Goal: Task Accomplishment & Management: Manage account settings

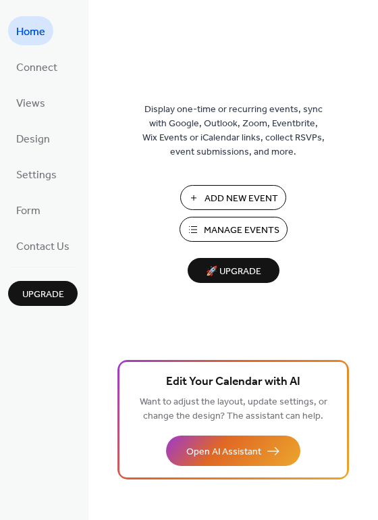
click at [245, 232] on span "Manage Events" at bounding box center [242, 231] width 76 height 14
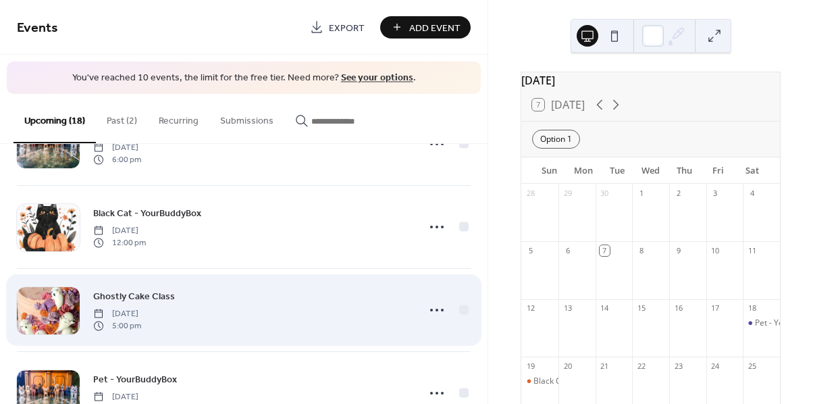
scroll to position [74, 0]
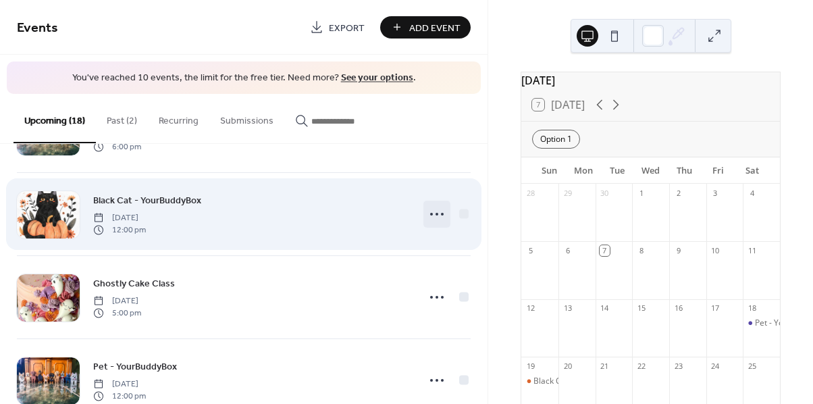
click at [436, 214] on icon at bounding box center [437, 214] width 22 height 22
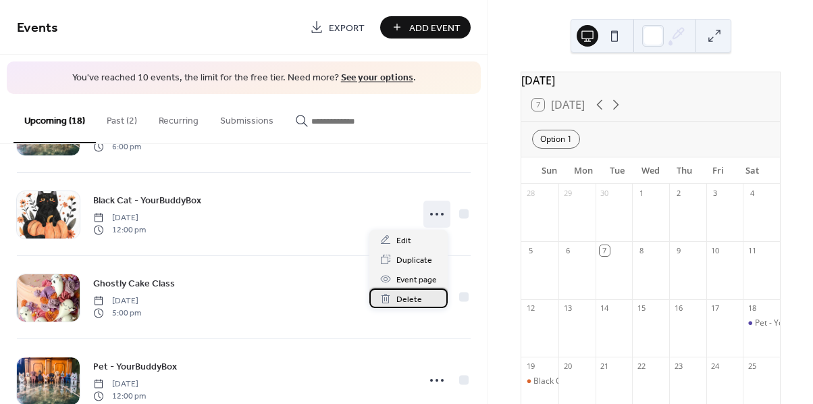
click at [417, 297] on span "Delete" at bounding box center [409, 299] width 26 height 14
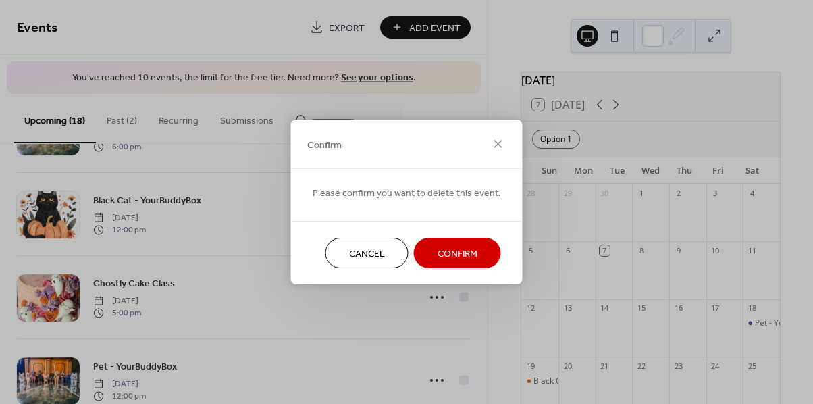
click at [459, 252] on span "Confirm" at bounding box center [458, 254] width 40 height 14
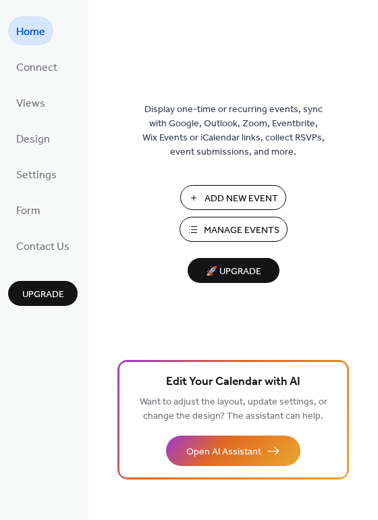
click at [256, 234] on span "Manage Events" at bounding box center [242, 231] width 76 height 14
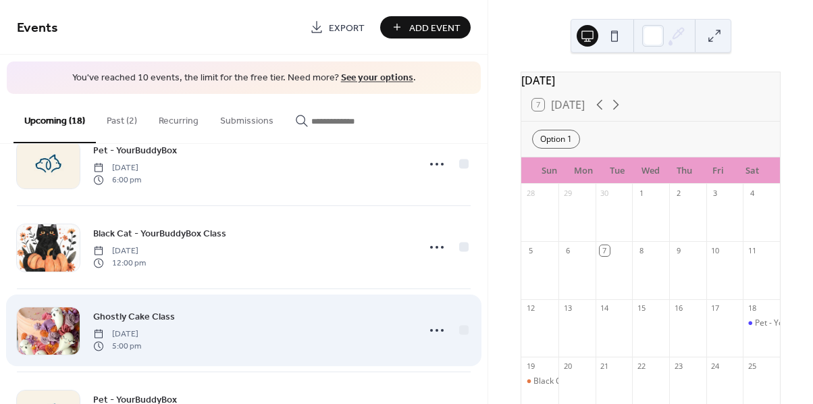
scroll to position [28, 0]
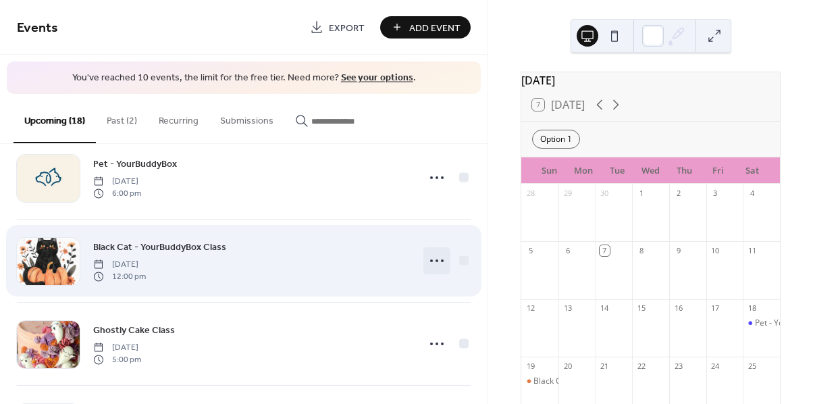
click at [431, 257] on icon at bounding box center [437, 261] width 22 height 22
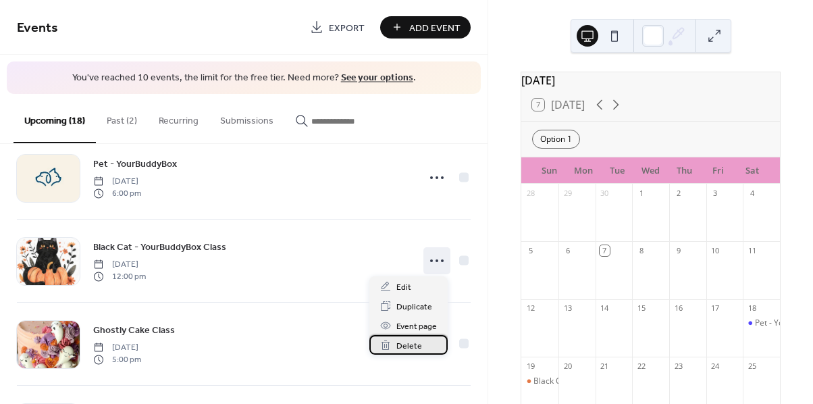
click at [418, 342] on span "Delete" at bounding box center [409, 346] width 26 height 14
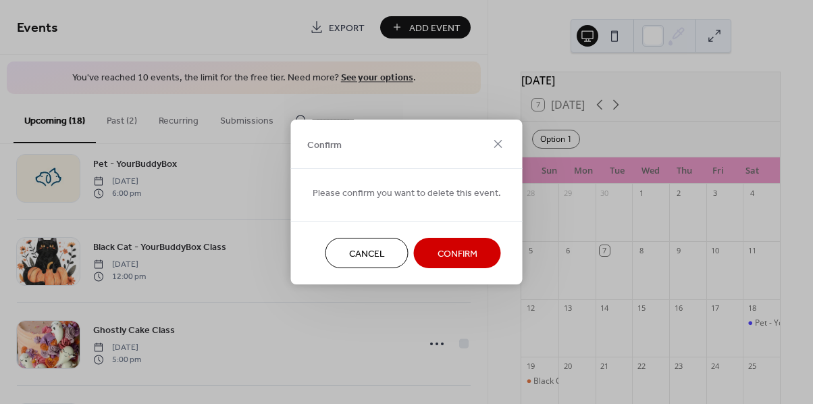
click at [467, 256] on span "Confirm" at bounding box center [458, 254] width 40 height 14
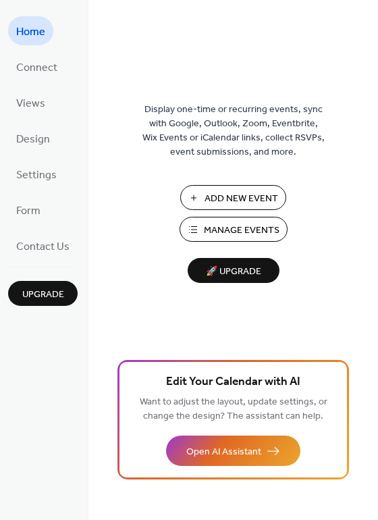
click at [247, 229] on span "Manage Events" at bounding box center [242, 231] width 76 height 14
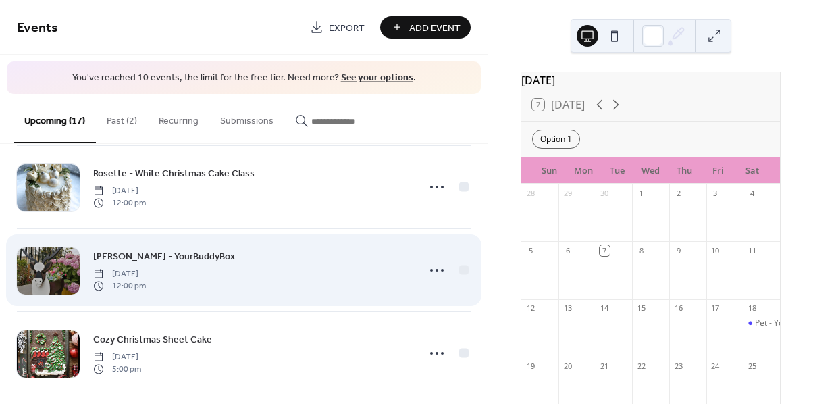
scroll to position [677, 0]
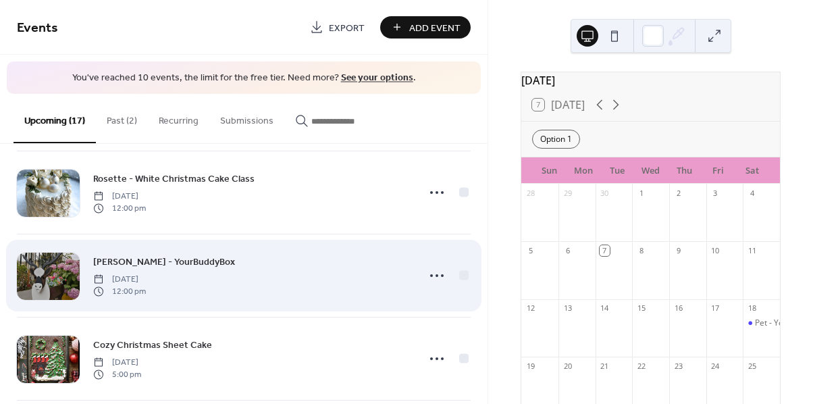
click at [163, 257] on span "Rudolf - YourBuddyBox" at bounding box center [164, 262] width 142 height 14
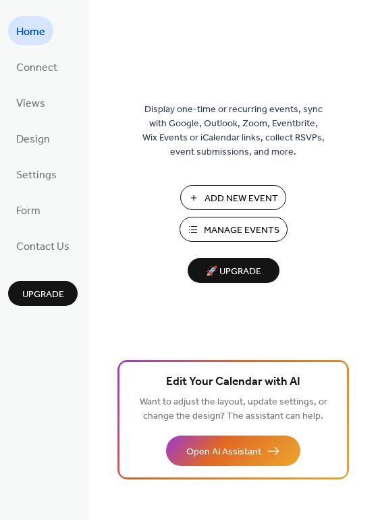
click at [224, 232] on span "Manage Events" at bounding box center [242, 231] width 76 height 14
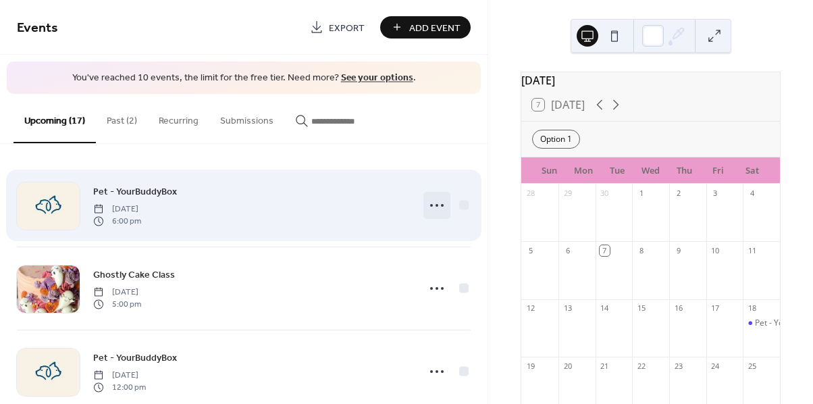
click at [441, 205] on circle at bounding box center [442, 205] width 3 height 3
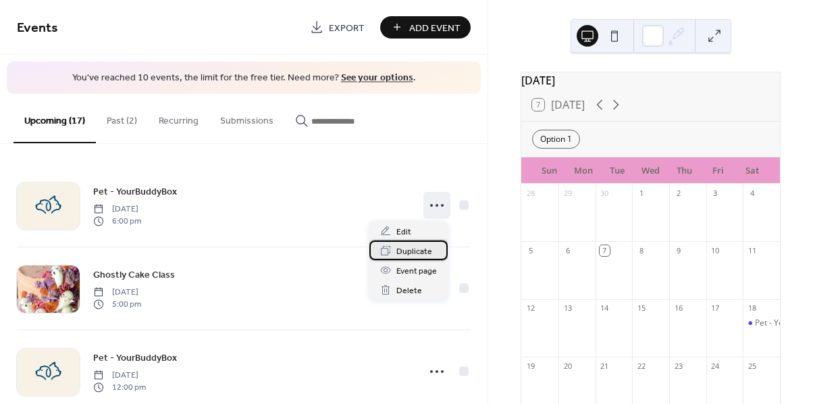
click at [429, 251] on span "Duplicate" at bounding box center [414, 252] width 36 height 14
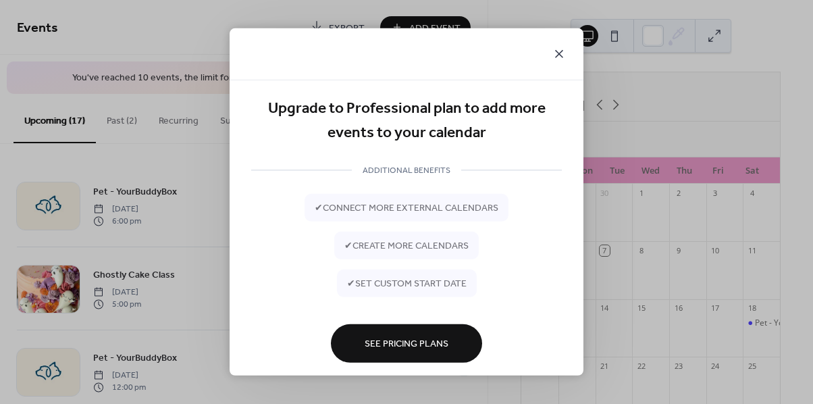
click at [557, 59] on icon at bounding box center [559, 54] width 16 height 16
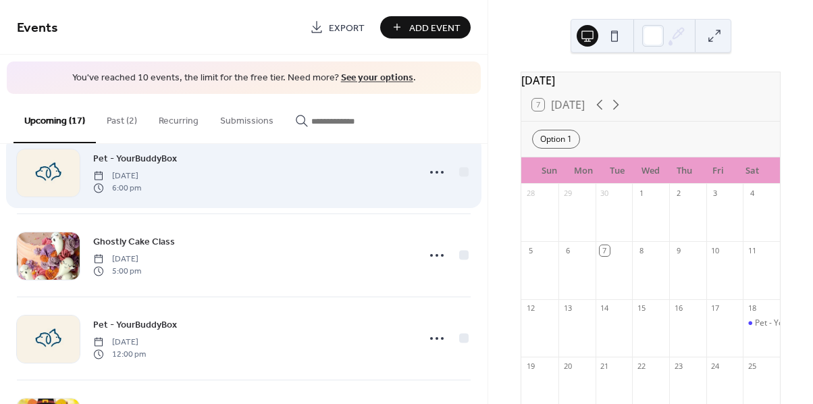
scroll to position [41, 0]
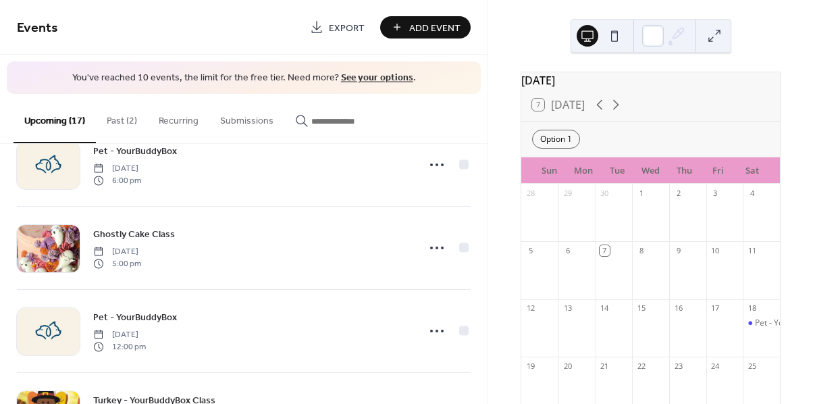
click at [450, 18] on div "Add Event" at bounding box center [425, 27] width 91 height 22
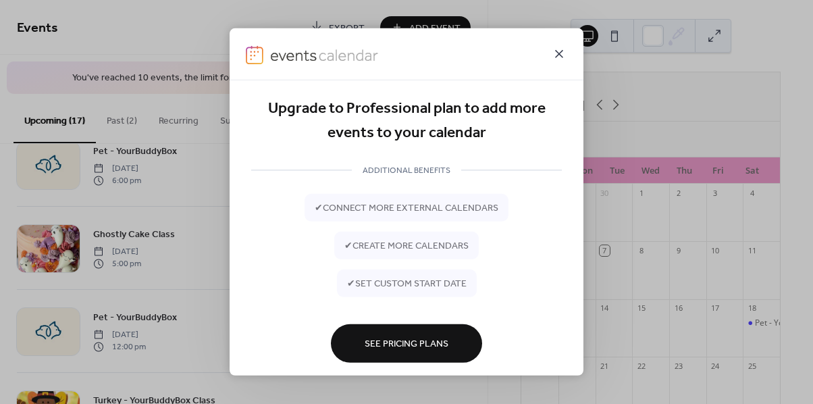
click at [559, 57] on icon at bounding box center [559, 54] width 16 height 16
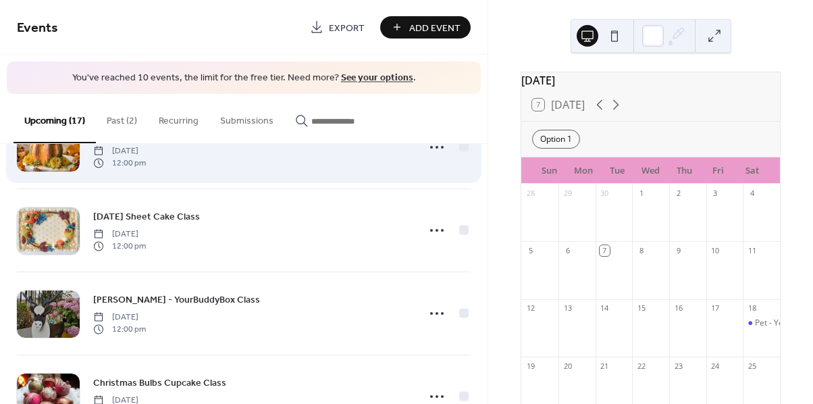
scroll to position [394, 0]
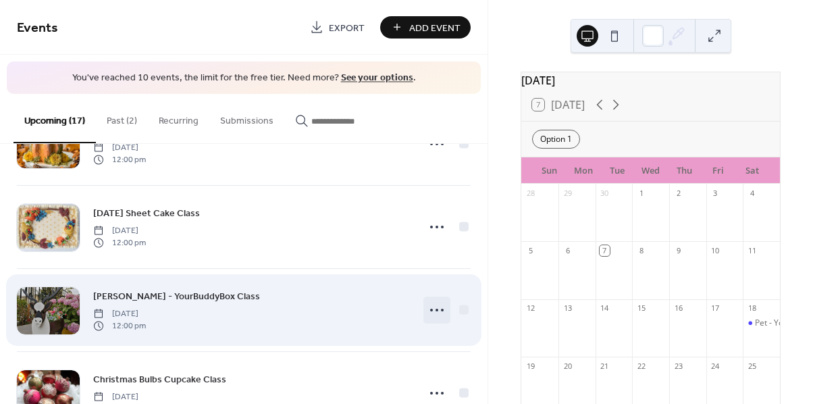
click at [436, 309] on circle at bounding box center [437, 310] width 3 height 3
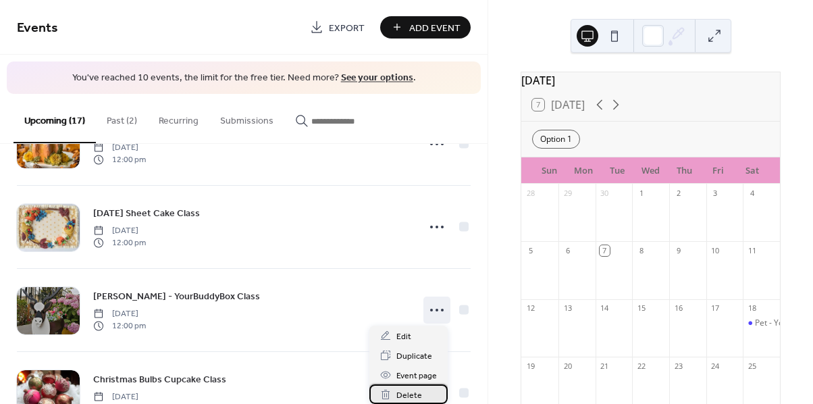
click at [415, 393] on span "Delete" at bounding box center [409, 395] width 26 height 14
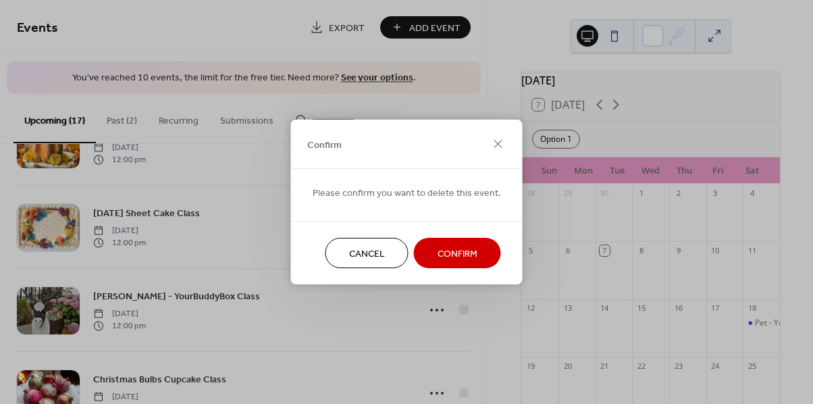
click at [429, 261] on button "Confirm" at bounding box center [457, 253] width 87 height 30
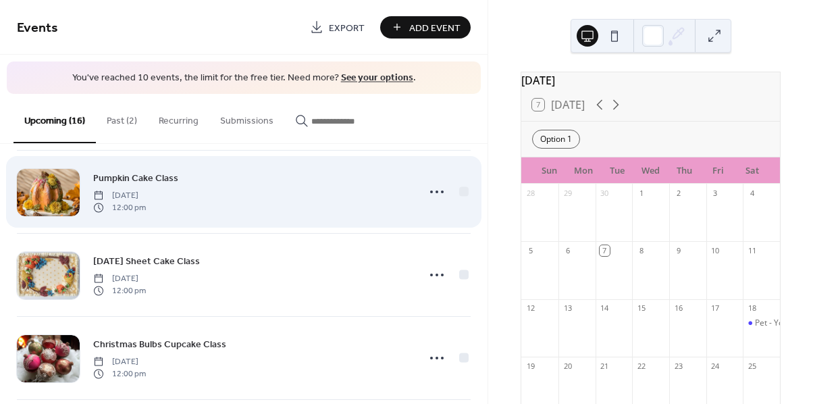
scroll to position [336, 0]
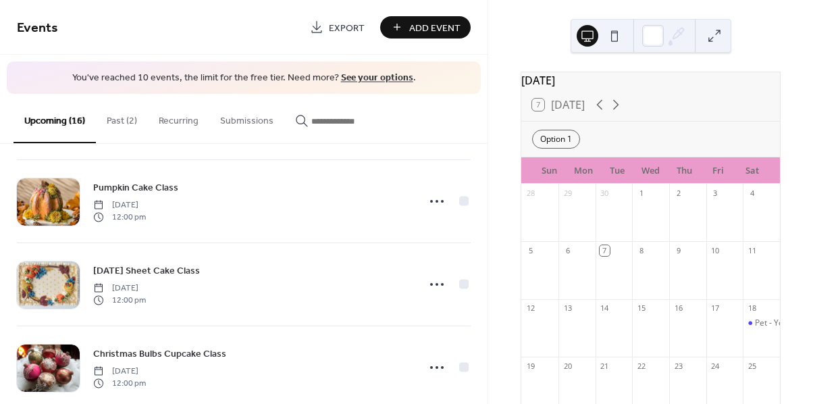
click at [438, 27] on div "Add Event" at bounding box center [425, 27] width 91 height 22
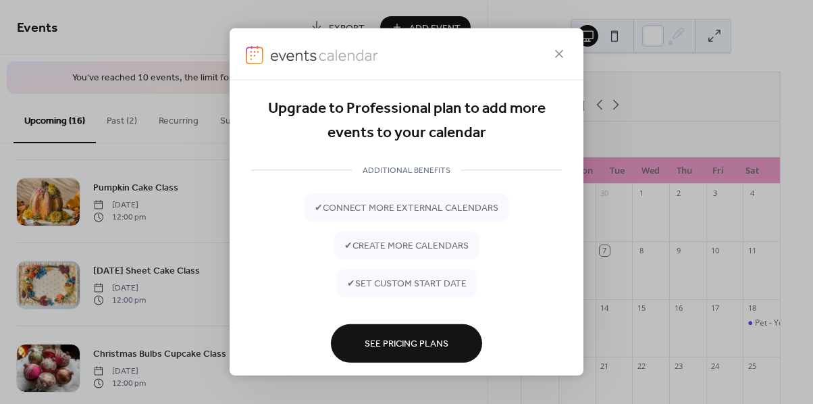
click at [440, 339] on span "See Pricing Plans" at bounding box center [407, 344] width 84 height 14
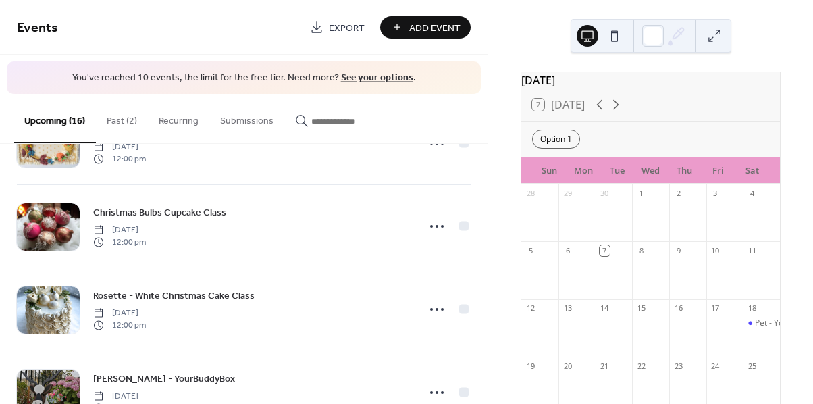
scroll to position [468, 0]
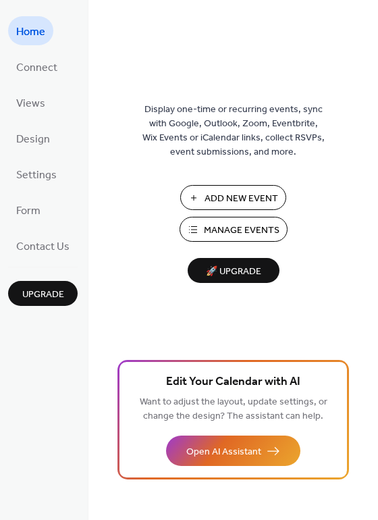
click at [220, 232] on span "Manage Events" at bounding box center [242, 231] width 76 height 14
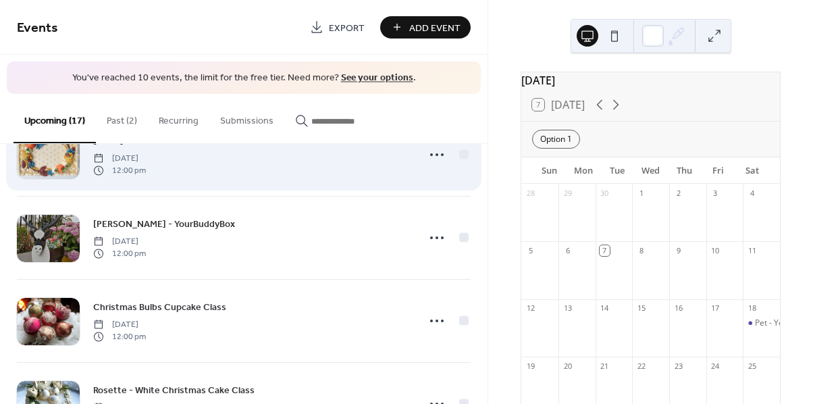
scroll to position [470, 0]
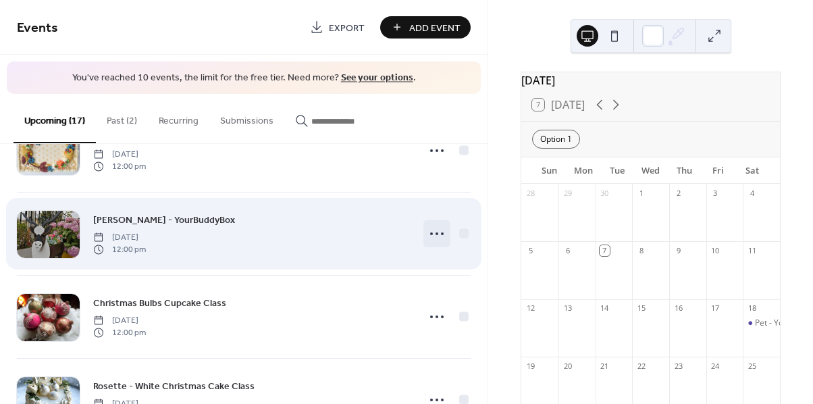
click at [434, 234] on icon at bounding box center [437, 234] width 22 height 22
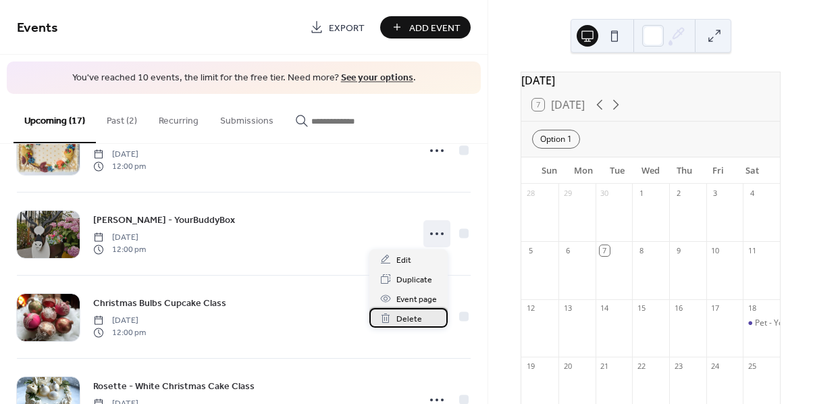
click at [414, 321] on span "Delete" at bounding box center [409, 319] width 26 height 14
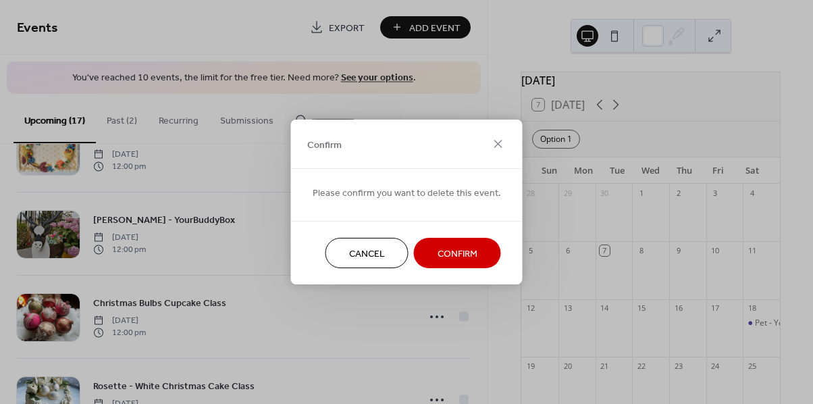
click at [453, 255] on span "Confirm" at bounding box center [458, 254] width 40 height 14
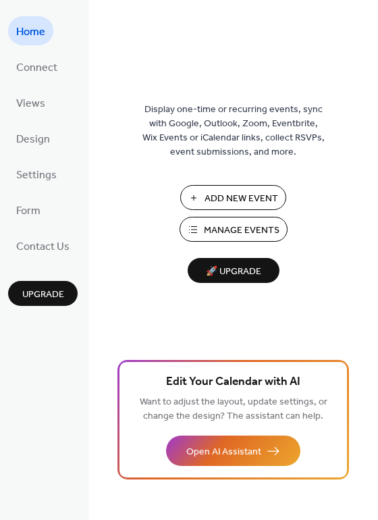
click at [231, 205] on span "Add New Event" at bounding box center [242, 199] width 74 height 14
click at [230, 226] on span "Manage Events" at bounding box center [242, 231] width 76 height 14
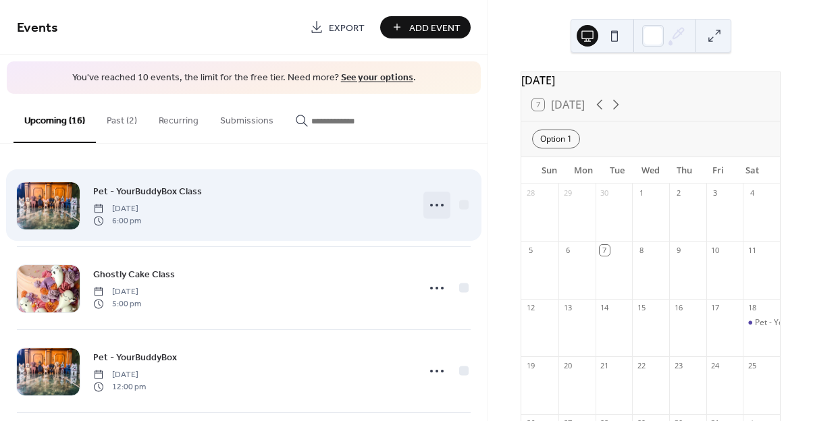
click at [438, 207] on icon at bounding box center [437, 206] width 22 height 22
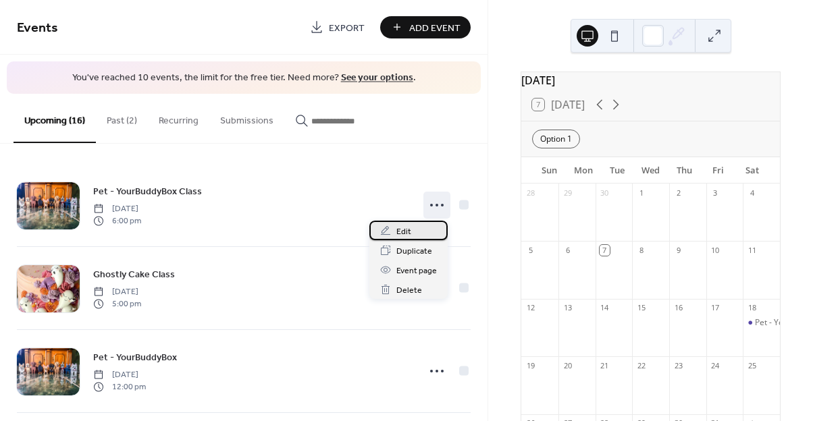
click at [406, 231] on span "Edit" at bounding box center [403, 232] width 15 height 14
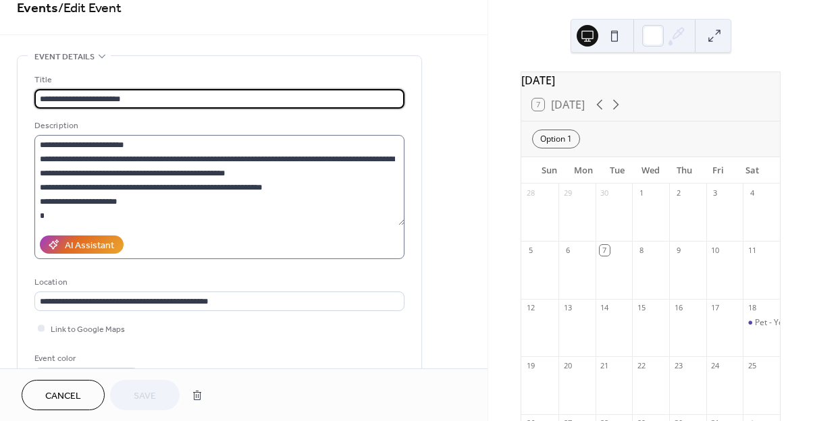
scroll to position [20, 0]
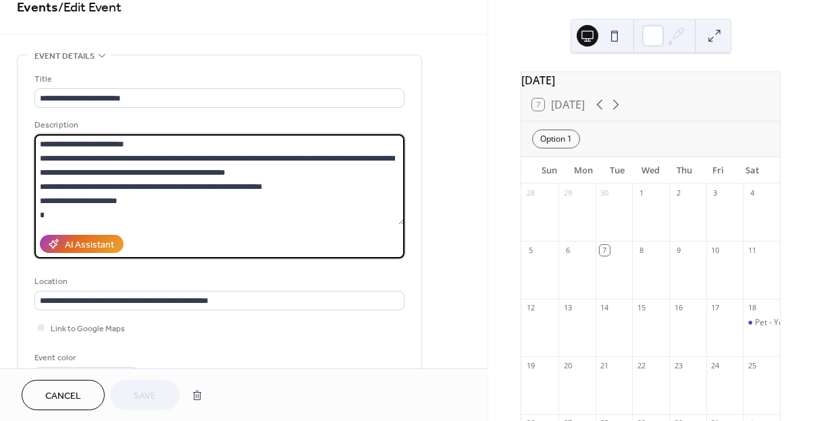
click at [49, 213] on textarea "**********" at bounding box center [219, 179] width 370 height 91
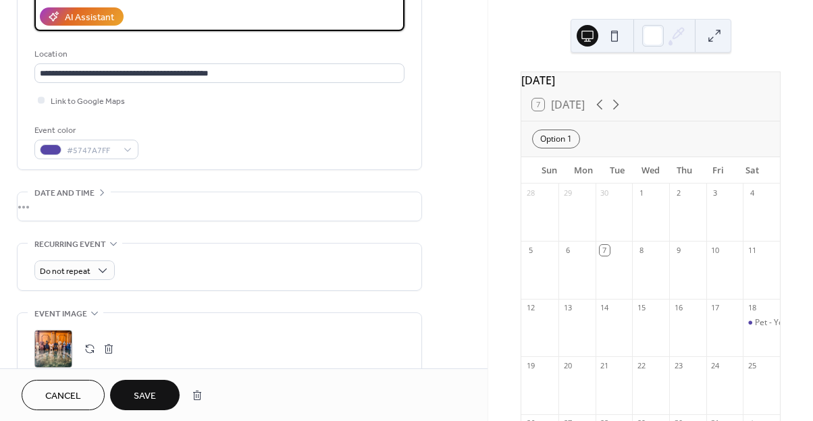
scroll to position [249, 0]
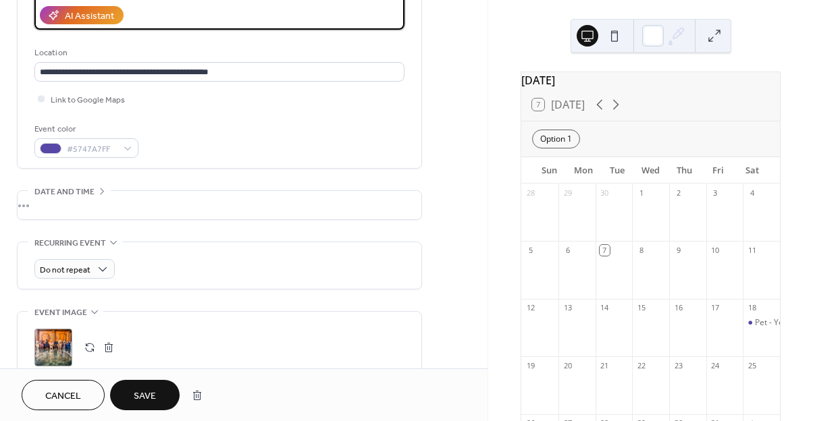
type textarea "**********"
click at [120, 204] on div "•••" at bounding box center [220, 205] width 404 height 28
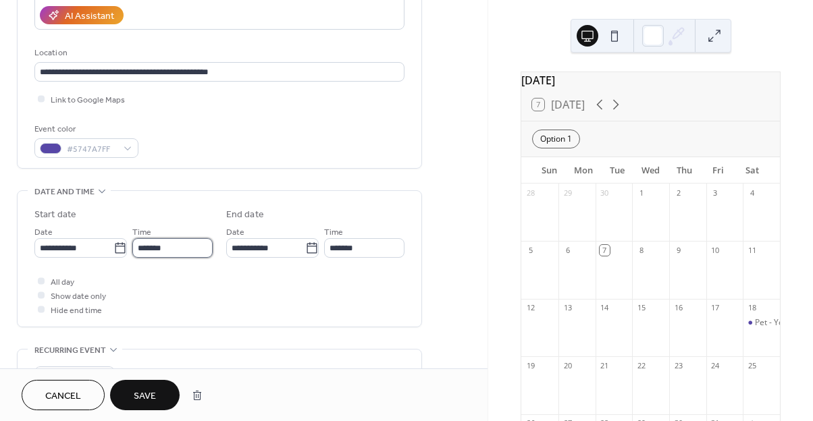
click at [155, 251] on input "*******" at bounding box center [172, 248] width 80 height 20
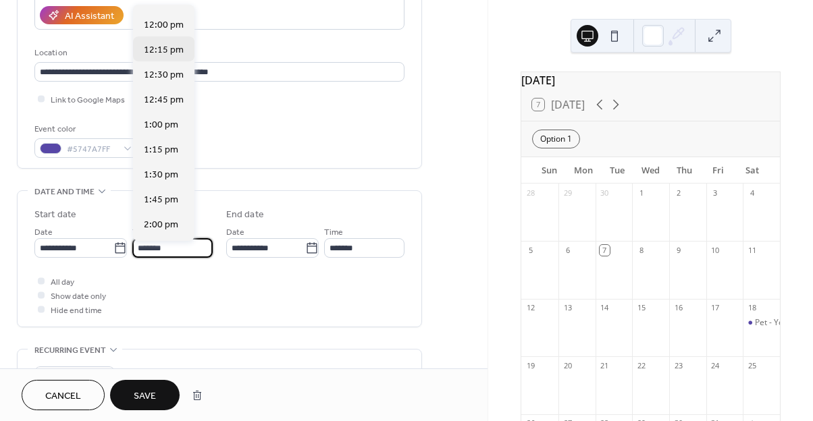
scroll to position [1175, 0]
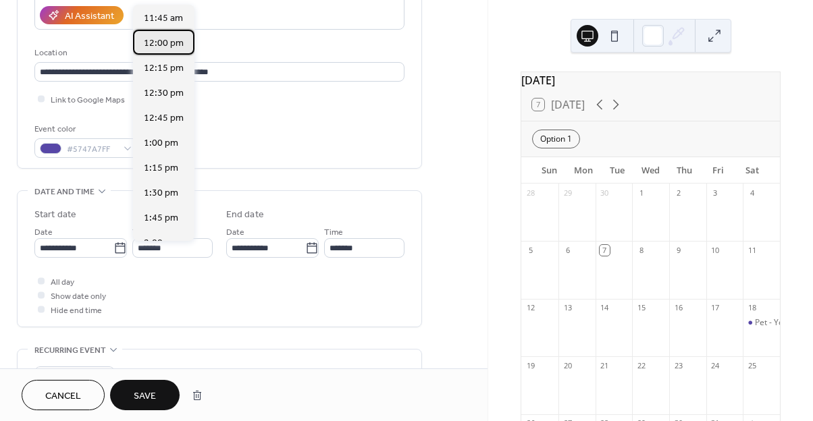
click at [164, 41] on span "12:00 pm" at bounding box center [164, 43] width 40 height 14
type input "********"
type input "*******"
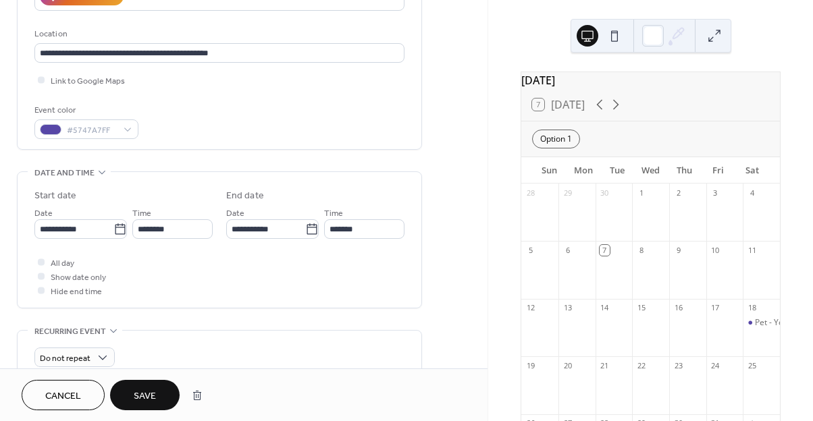
scroll to position [305, 0]
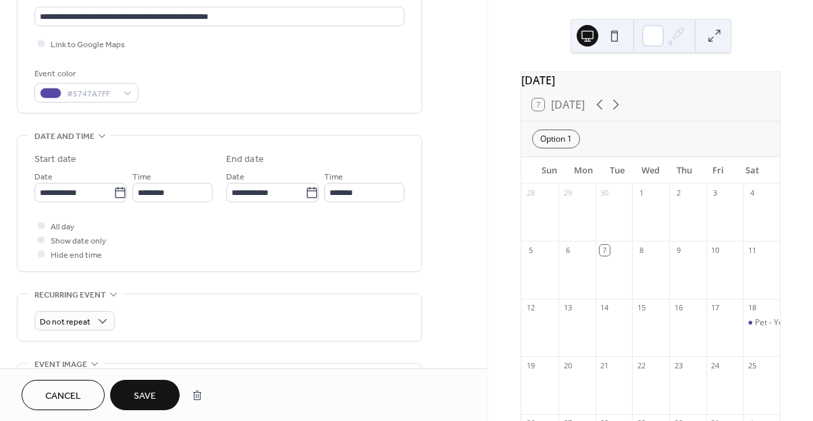
click at [151, 393] on span "Save" at bounding box center [145, 397] width 22 height 14
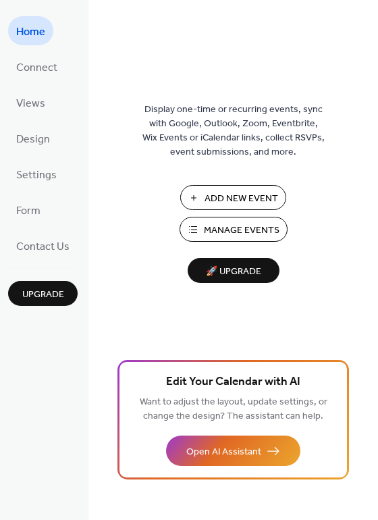
click at [235, 233] on span "Manage Events" at bounding box center [242, 231] width 76 height 14
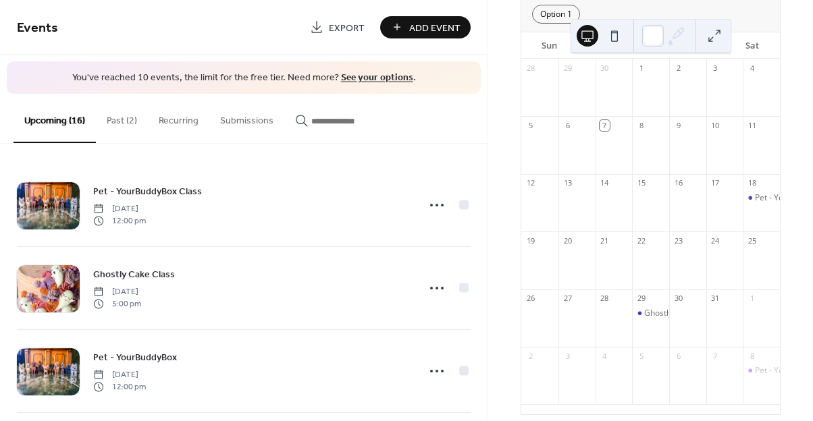
scroll to position [123, 0]
click at [796, 199] on div "[DATE] 7 [DATE] Option 1 Sun Mon Tue Wed Thu Fri Sat 28 29 30 1 2 3 4 5 6 7 8 9…" at bounding box center [650, 210] width 325 height 421
click at [267, 31] on span "Events" at bounding box center [158, 28] width 283 height 27
click at [497, 47] on div "[DATE] 7 [DATE] Option 1 Sun Mon Tue Wed Thu Fri Sat 28 29 30 1 2 3 4 5 6 7 8 9…" at bounding box center [650, 210] width 325 height 421
click at [257, 33] on span "Events" at bounding box center [158, 28] width 283 height 27
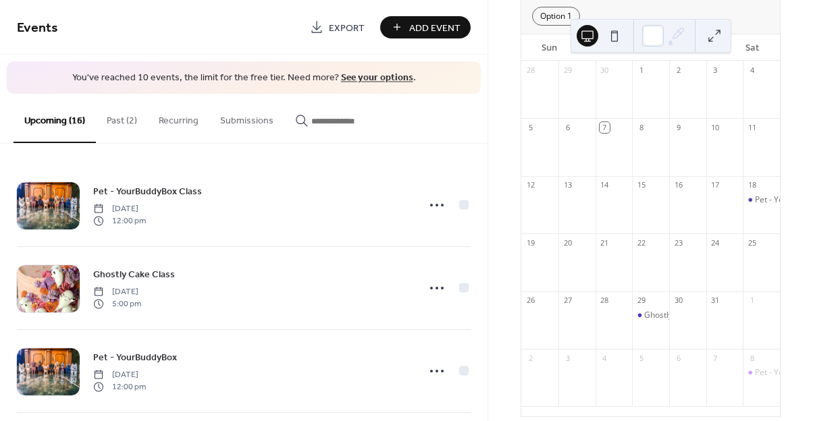
click at [509, 32] on div "[DATE] 7 [DATE] Option 1 Sun Mon Tue Wed Thu Fri Sat 28 29 30 1 2 3 4 5 6 7 8 9…" at bounding box center [650, 210] width 325 height 421
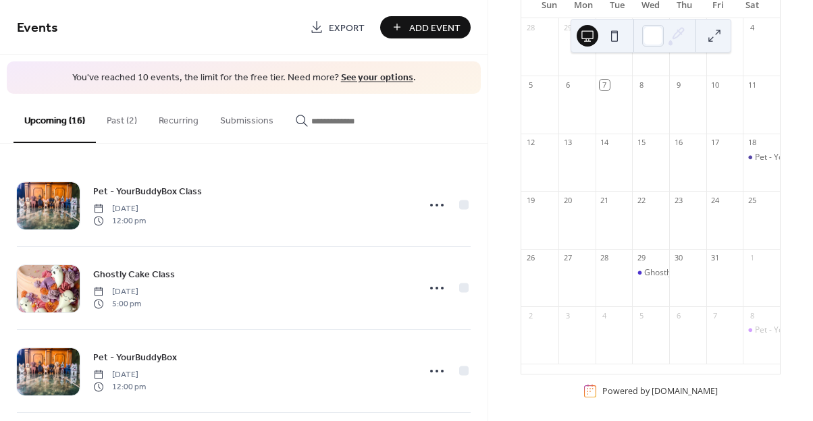
scroll to position [78, 0]
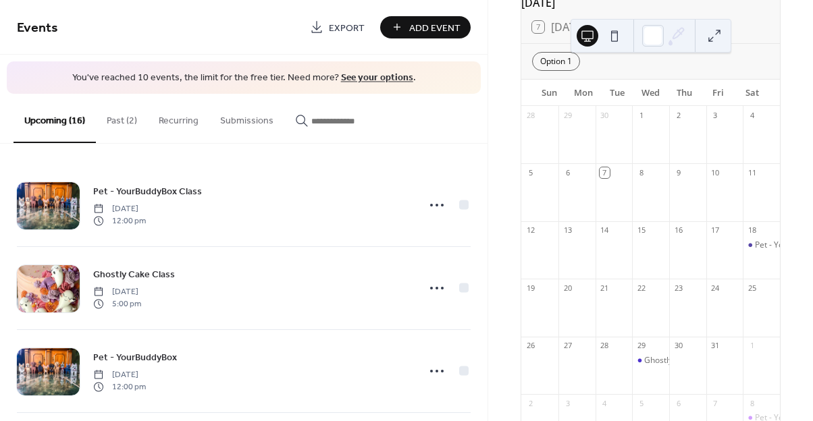
click at [507, 124] on div "[DATE] 7 [DATE] Option 1 Sun Mon Tue Wed Thu Fri Sat 28 29 30 1 2 3 4 5 6 7 8 9…" at bounding box center [650, 210] width 325 height 421
click at [499, 13] on div "[DATE] 7 [DATE] Option 1 Sun Mon Tue Wed Thu Fri Sat 28 29 30 1 2 3 4 5 6 7 8 9…" at bounding box center [650, 210] width 325 height 421
click at [504, 28] on div "[DATE] 7 [DATE] Option 1 Sun Mon Tue Wed Thu Fri Sat 28 29 30 1 2 3 4 5 6 7 8 9…" at bounding box center [650, 210] width 325 height 421
click at [504, 39] on div "[DATE] 7 [DATE] Option 1 Sun Mon Tue Wed Thu Fri Sat 28 29 30 1 2 3 4 5 6 7 8 9…" at bounding box center [650, 210] width 325 height 421
click at [496, 34] on div "[DATE] 7 [DATE] Option 1 Sun Mon Tue Wed Thu Fri Sat 28 29 30 1 2 3 4 5 6 7 8 9…" at bounding box center [650, 210] width 325 height 421
